Goal: Transaction & Acquisition: Subscribe to service/newsletter

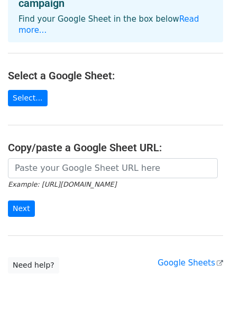
scroll to position [95, 0]
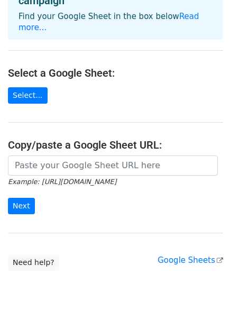
scroll to position [95, 0]
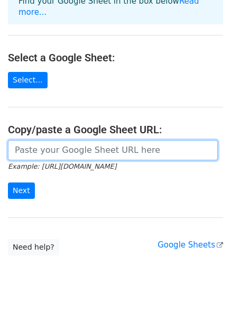
click at [39, 140] on input "url" at bounding box center [113, 150] width 210 height 20
paste input "https://docs.google.com/spreadsheets/d/19862v4CO0jFPgXJ0pdAjDhLU3TRgg7NVLX64568…"
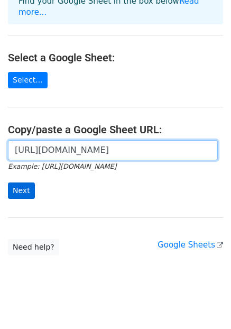
type input "https://docs.google.com/spreadsheets/d/19862v4CO0jFPgXJ0pdAjDhLU3TRgg7NVLX64568…"
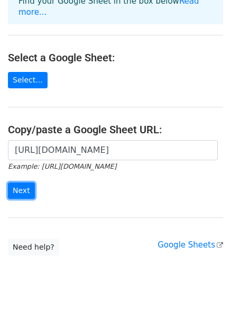
drag, startPoint x: 24, startPoint y: 181, endPoint x: 58, endPoint y: 179, distance: 33.9
click at [24, 182] on input "Next" at bounding box center [21, 190] width 27 height 16
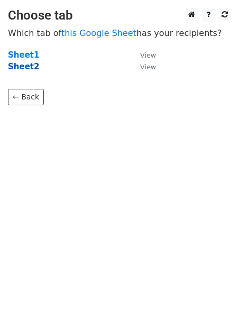
click at [21, 68] on strong "Sheet2" at bounding box center [23, 67] width 31 height 10
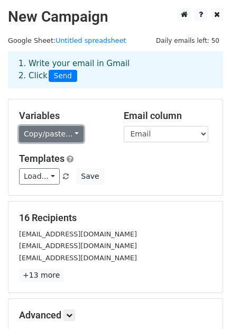
click at [62, 138] on link "Copy/paste..." at bounding box center [51, 134] width 64 height 16
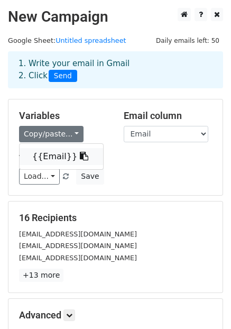
click at [53, 155] on link "{{Email}}" at bounding box center [61, 156] width 83 height 17
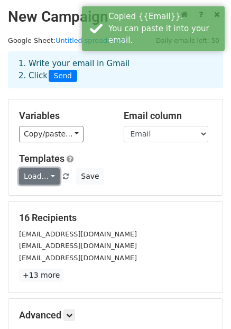
click at [41, 178] on link "Load..." at bounding box center [39, 176] width 41 height 16
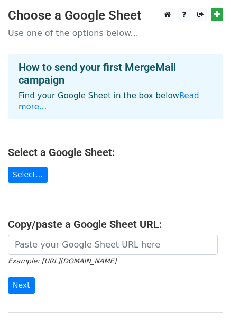
scroll to position [4, 0]
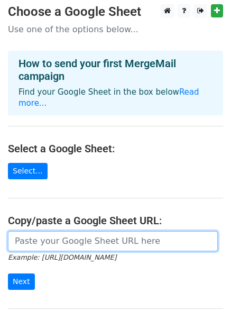
click at [56, 231] on input "url" at bounding box center [113, 241] width 210 height 20
paste input "[URL][DOMAIN_NAME]"
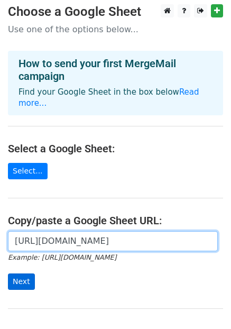
type input "[URL][DOMAIN_NAME]"
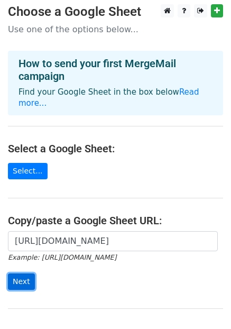
click at [26, 273] on input "Next" at bounding box center [21, 281] width 27 height 16
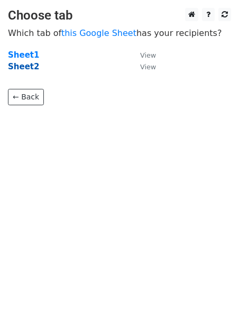
click at [23, 66] on strong "Sheet2" at bounding box center [23, 67] width 31 height 10
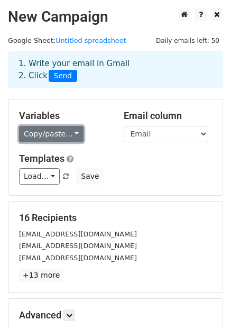
click at [50, 132] on link "Copy/paste..." at bounding box center [51, 134] width 64 height 16
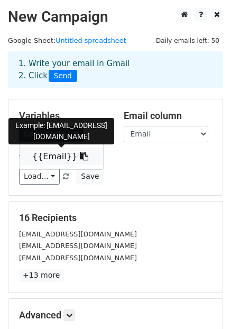
click at [48, 159] on link "{{Email}}" at bounding box center [61, 156] width 83 height 17
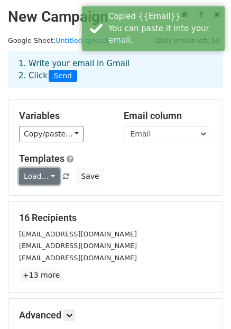
click at [45, 176] on link "Load..." at bounding box center [39, 176] width 41 height 16
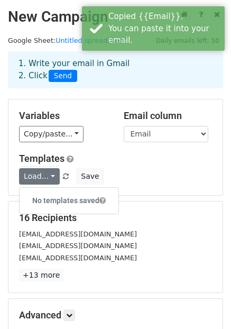
click at [50, 196] on h6 "No templates saved" at bounding box center [69, 200] width 99 height 17
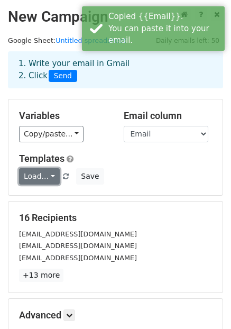
click at [46, 174] on link "Load..." at bounding box center [39, 176] width 41 height 16
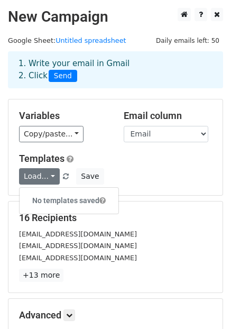
click at [129, 164] on div "Templates Load... No templates saved Save" at bounding box center [115, 169] width 209 height 32
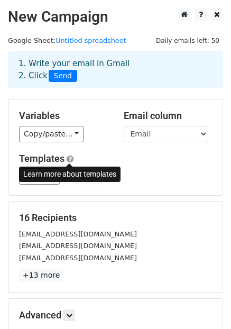
click at [71, 156] on span at bounding box center [70, 159] width 7 height 8
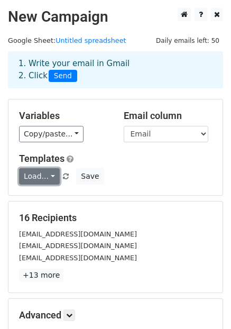
click at [40, 177] on link "Load..." at bounding box center [39, 176] width 41 height 16
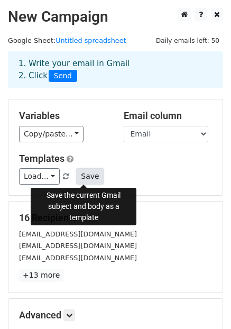
click at [85, 182] on button "Save" at bounding box center [89, 176] width 27 height 16
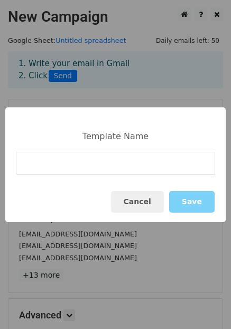
click at [61, 166] on input at bounding box center [115, 163] width 199 height 23
type input "Outlook test"
click at [195, 200] on button "Save" at bounding box center [191, 202] width 45 height 22
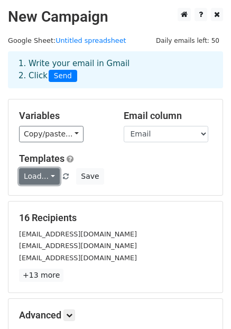
click at [43, 180] on link "Load..." at bounding box center [39, 176] width 41 height 16
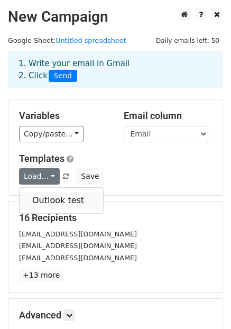
click at [45, 203] on link "Outlook test" at bounding box center [61, 200] width 83 height 17
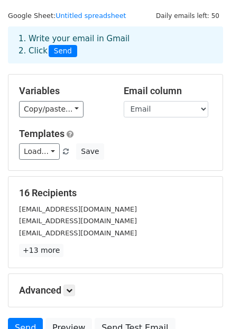
scroll to position [25, 0]
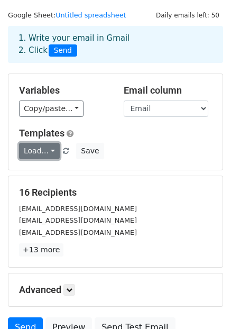
click at [32, 152] on link "Load..." at bounding box center [39, 151] width 41 height 16
click at [42, 174] on link "Outlook test" at bounding box center [61, 174] width 83 height 17
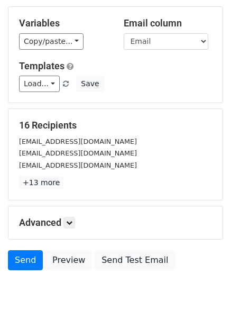
scroll to position [124, 0]
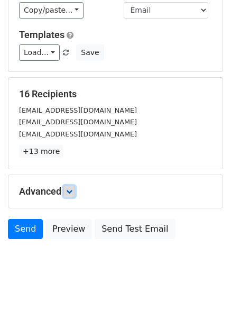
click at [71, 193] on icon at bounding box center [69, 191] width 6 height 6
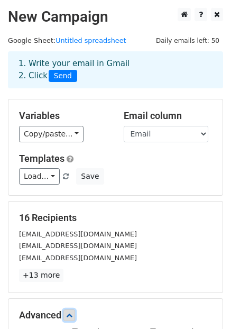
scroll to position [227, 0]
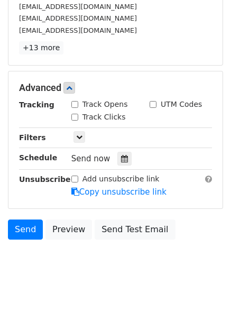
click at [75, 181] on input "Add unsubscribe link" at bounding box center [74, 178] width 7 height 7
checkbox input "true"
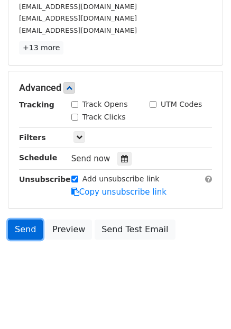
click at [26, 228] on link "Send" at bounding box center [25, 229] width 35 height 20
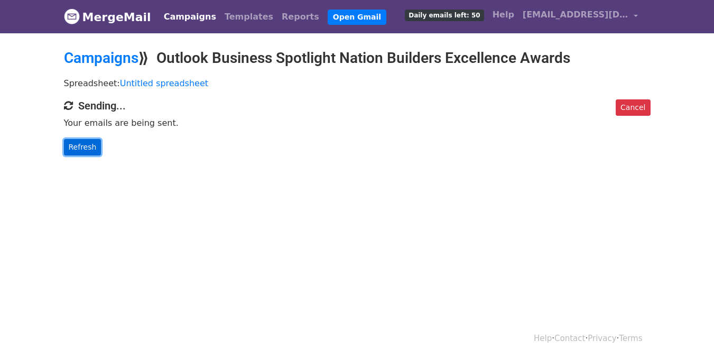
click at [79, 146] on link "Refresh" at bounding box center [83, 147] width 38 height 16
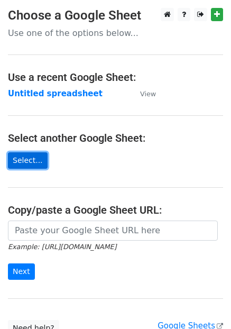
click at [25, 152] on link "Select..." at bounding box center [28, 160] width 40 height 16
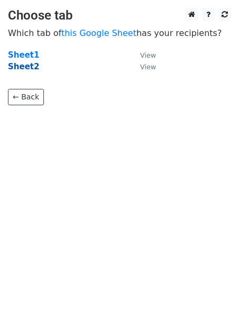
click at [26, 70] on strong "Sheet2" at bounding box center [23, 67] width 31 height 10
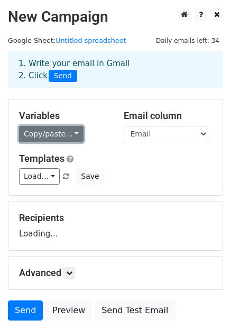
click at [60, 135] on link "Copy/paste..." at bounding box center [51, 134] width 64 height 16
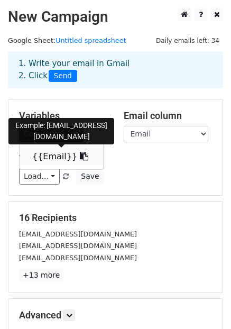
click at [55, 163] on link "{{Email}}" at bounding box center [61, 156] width 83 height 17
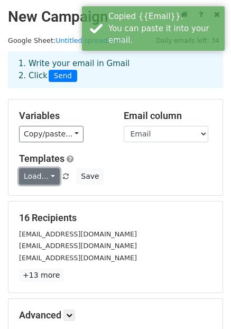
click at [40, 175] on link "Load..." at bounding box center [39, 176] width 41 height 16
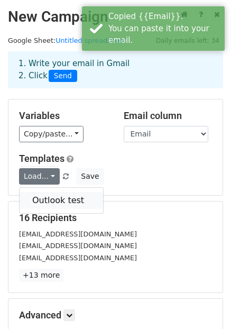
click at [42, 196] on link "Outlook test" at bounding box center [61, 200] width 83 height 17
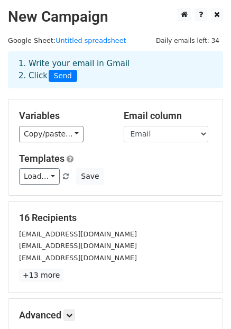
scroll to position [124, 0]
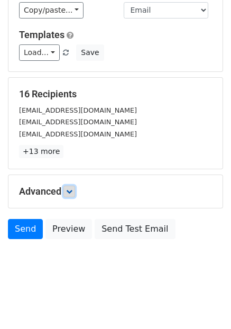
click at [68, 192] on link at bounding box center [69, 191] width 12 height 12
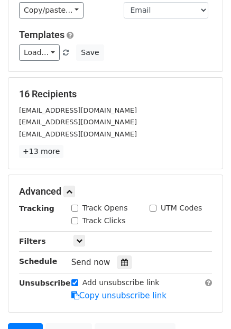
click at [75, 279] on input "Add unsubscribe link" at bounding box center [74, 282] width 7 height 7
checkbox input "false"
click at [136, 175] on div "Advanced Tracking Track Opens UTM Codes Track Clicks Filters Only include sprea…" at bounding box center [115, 243] width 214 height 137
click at [70, 191] on icon at bounding box center [69, 191] width 6 height 6
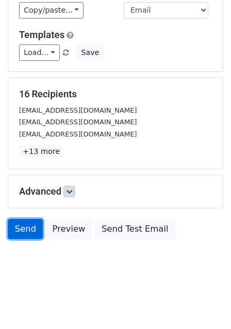
click at [22, 228] on link "Send" at bounding box center [25, 229] width 35 height 20
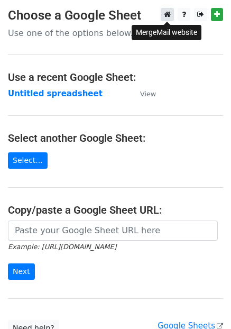
click at [164, 14] on icon at bounding box center [167, 14] width 7 height 7
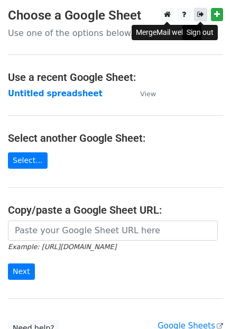
click at [197, 16] on icon at bounding box center [200, 14] width 7 height 7
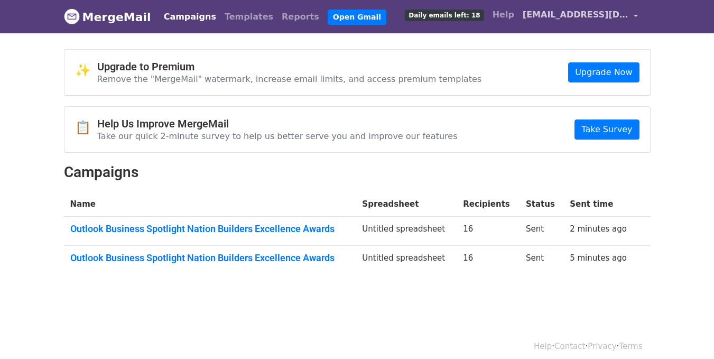
click at [633, 14] on link "[EMAIL_ADDRESS][DOMAIN_NAME]" at bounding box center [580, 16] width 124 height 25
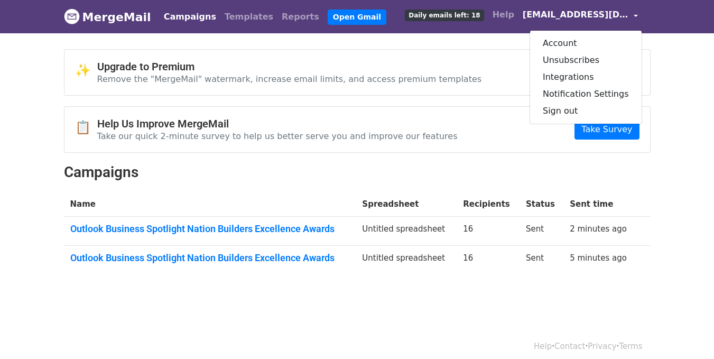
click at [456, 168] on h2 "Campaigns" at bounding box center [357, 172] width 587 height 18
